Goal: Contribute content

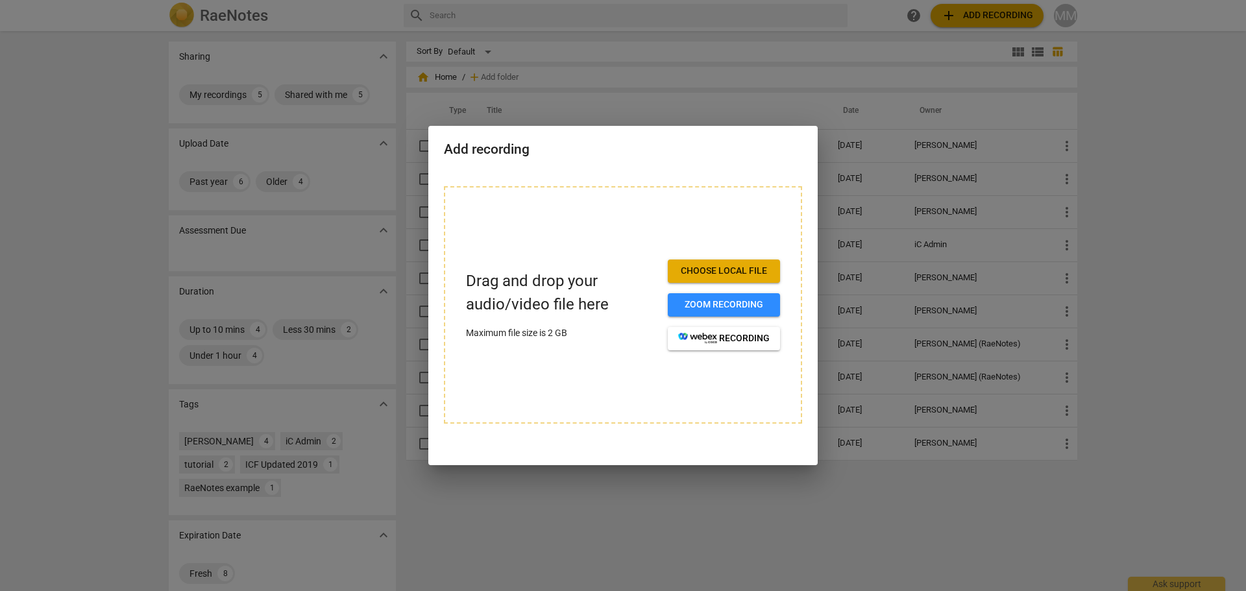
click at [923, 170] on div at bounding box center [623, 295] width 1246 height 591
click at [750, 269] on span "Choose local file" at bounding box center [724, 271] width 92 height 13
drag, startPoint x: 596, startPoint y: 145, endPoint x: 426, endPoint y: 231, distance: 189.8
click at [426, 241] on div "Add recording Drag and drop your audio/video file here Maximum file size is 2 G…" at bounding box center [623, 295] width 1246 height 591
click at [508, 29] on div at bounding box center [623, 295] width 1246 height 591
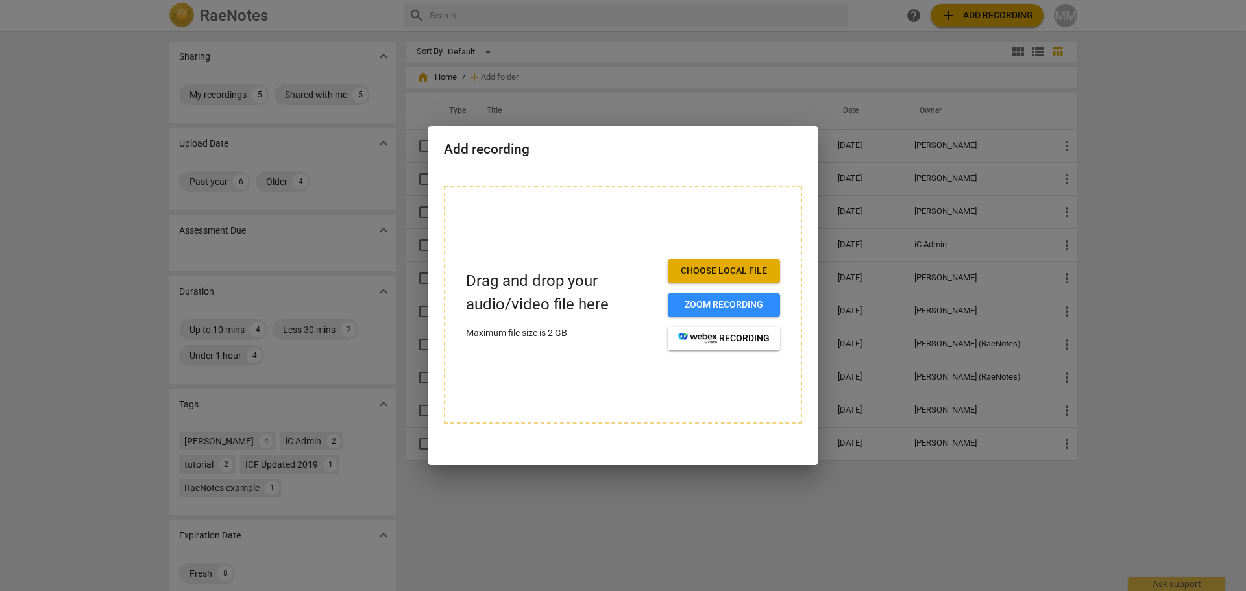
click at [213, 93] on div at bounding box center [623, 295] width 1246 height 591
click at [215, 91] on div at bounding box center [623, 295] width 1246 height 591
click at [267, 14] on div at bounding box center [623, 295] width 1246 height 591
click at [252, 10] on div at bounding box center [623, 295] width 1246 height 591
click at [1079, 18] on div at bounding box center [623, 295] width 1246 height 591
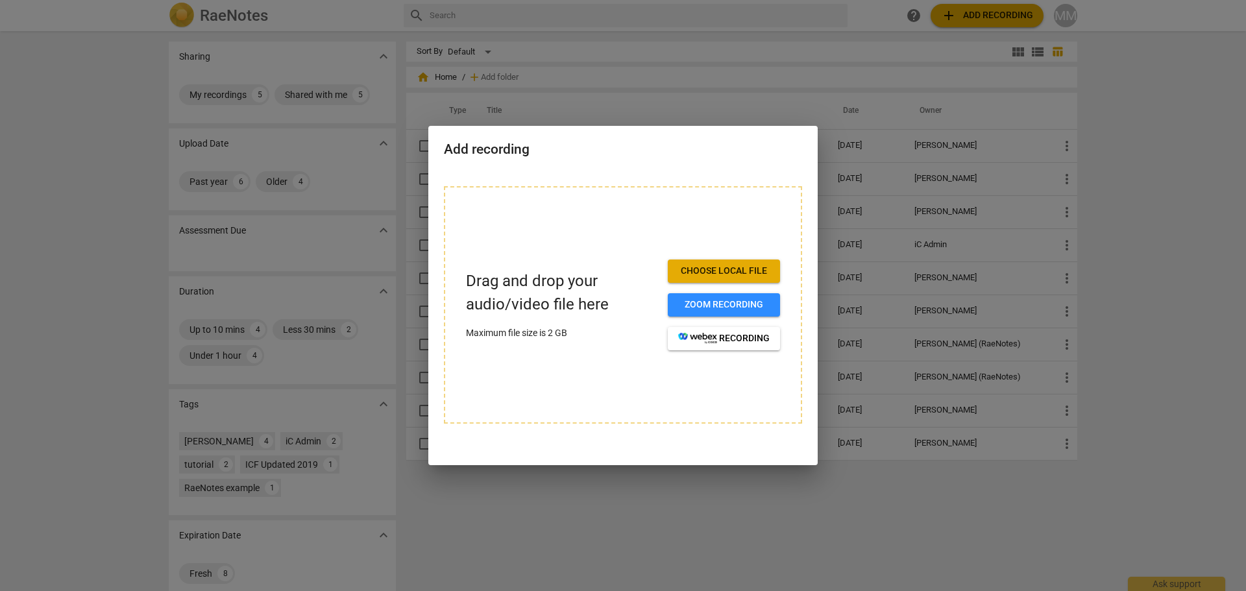
click at [1079, 18] on div at bounding box center [623, 295] width 1246 height 591
click at [679, 67] on div at bounding box center [623, 295] width 1246 height 591
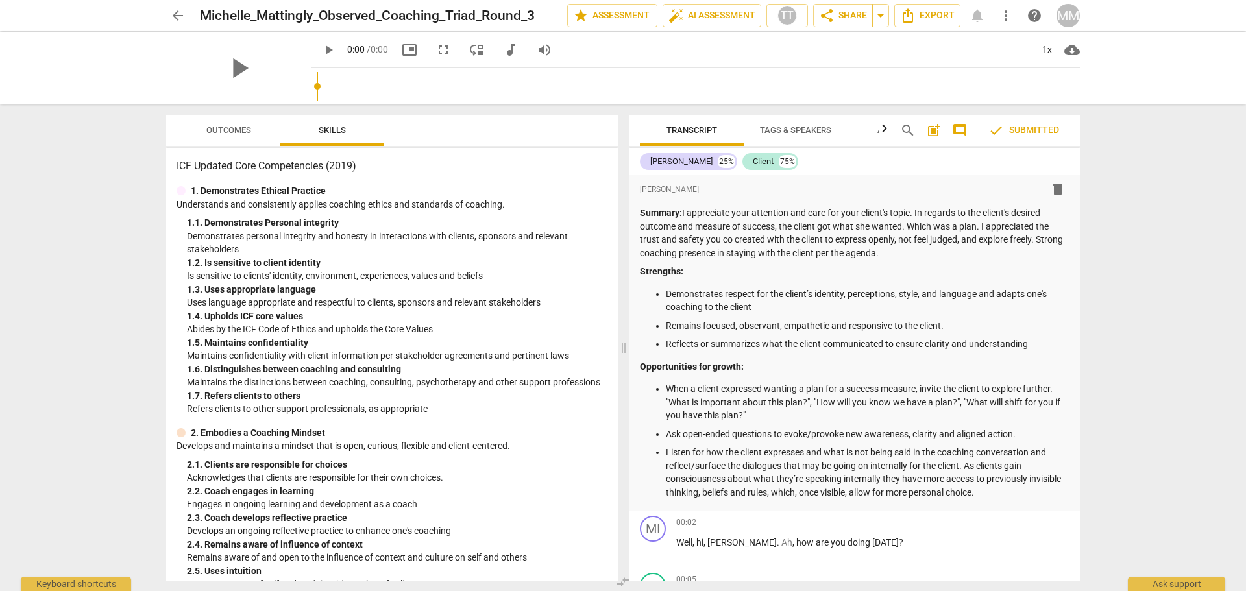
click at [178, 13] on span "arrow_back" at bounding box center [178, 16] width 16 height 16
